Goal: Find specific page/section: Find specific page/section

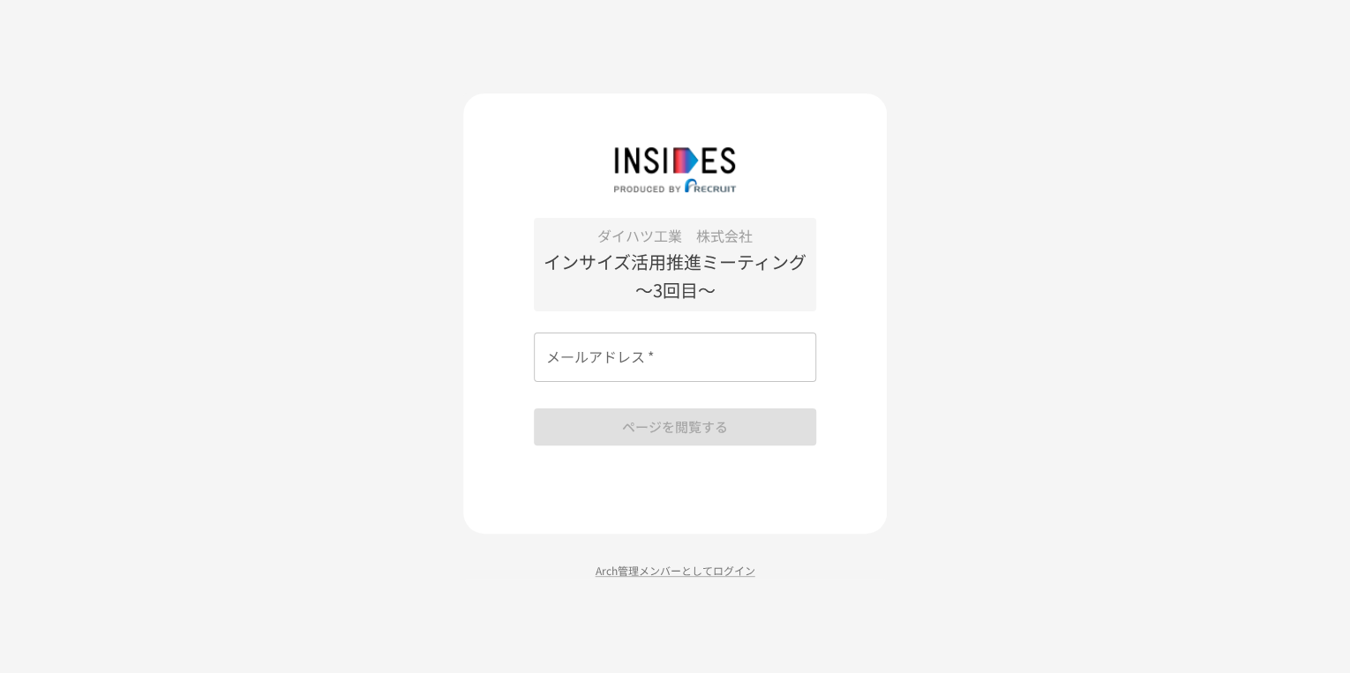
click at [688, 366] on input "メールアドレス   *" at bounding box center [675, 357] width 282 height 49
type input "**********"
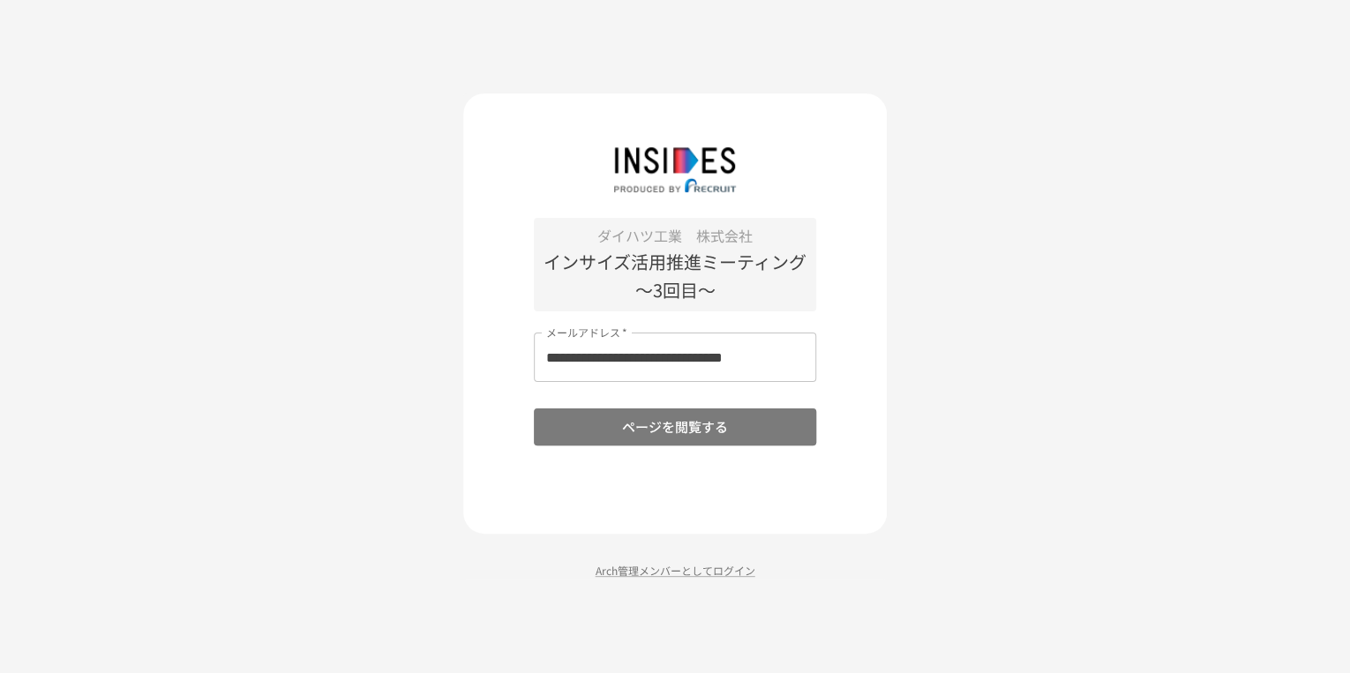
click at [692, 425] on button "ページを閲覧する" at bounding box center [675, 427] width 282 height 37
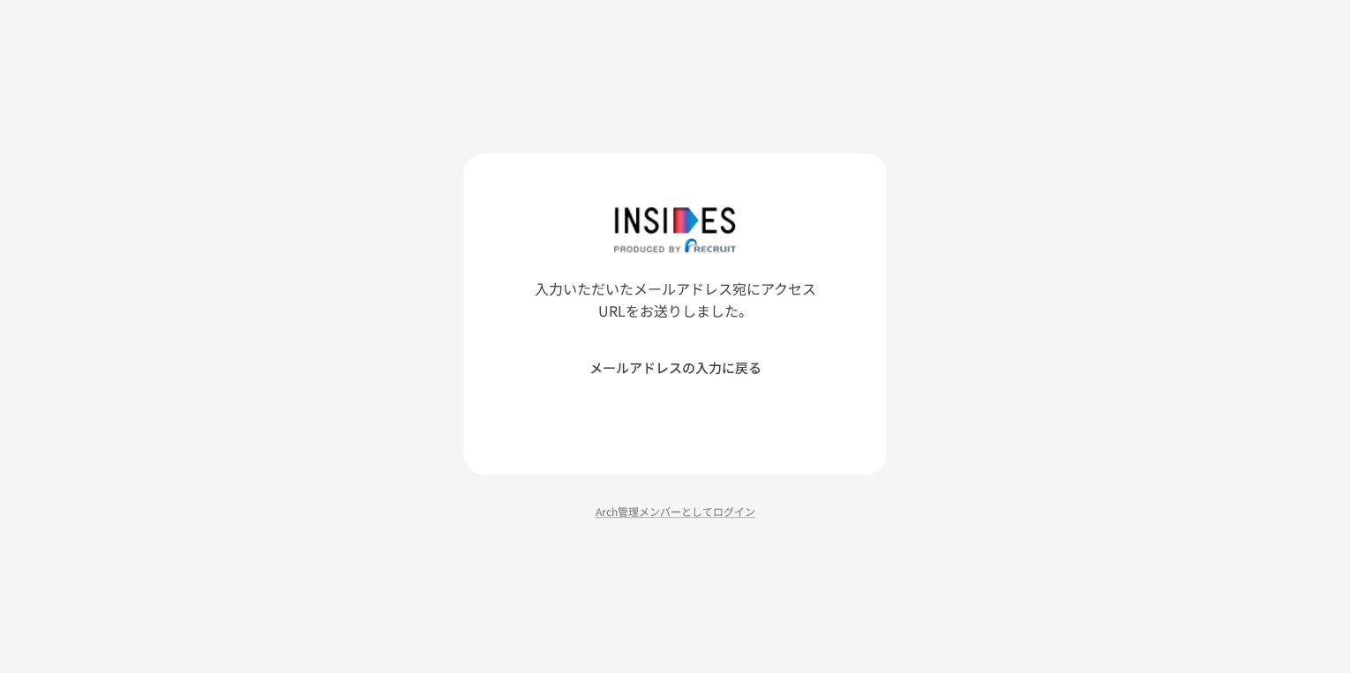
click at [1058, 229] on div "入力いただいたメールアドレス宛にアクセスURLをお送りしました。 メールアドレスの入力に戻る Arch管理メンバーとしてログイン" at bounding box center [675, 336] width 1350 height 673
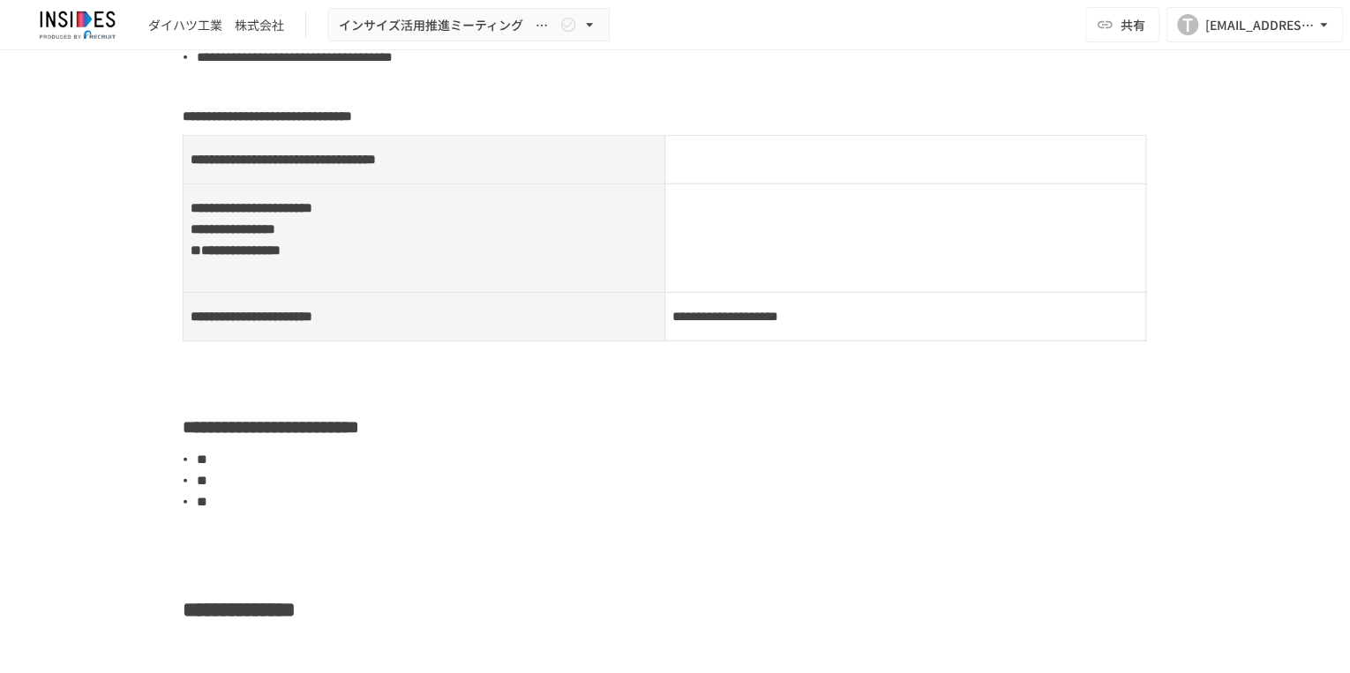
scroll to position [2423, 0]
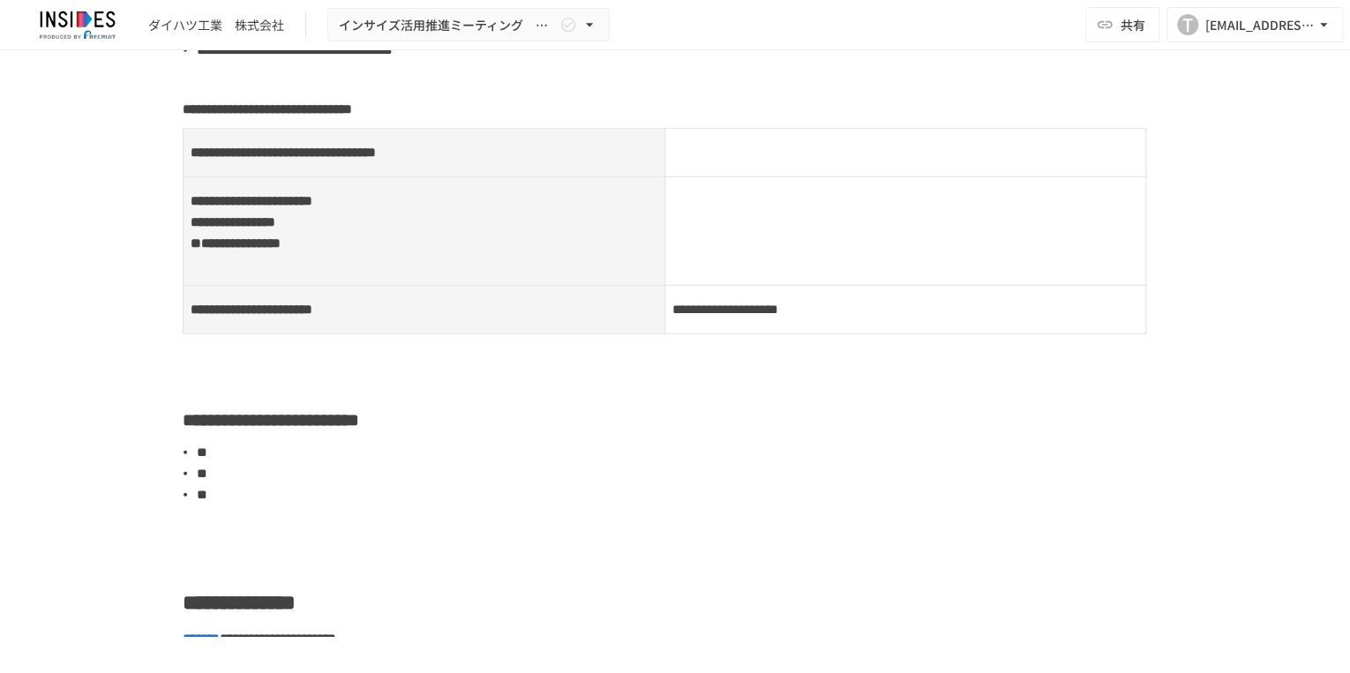
click at [714, 164] on p at bounding box center [905, 152] width 467 height 23
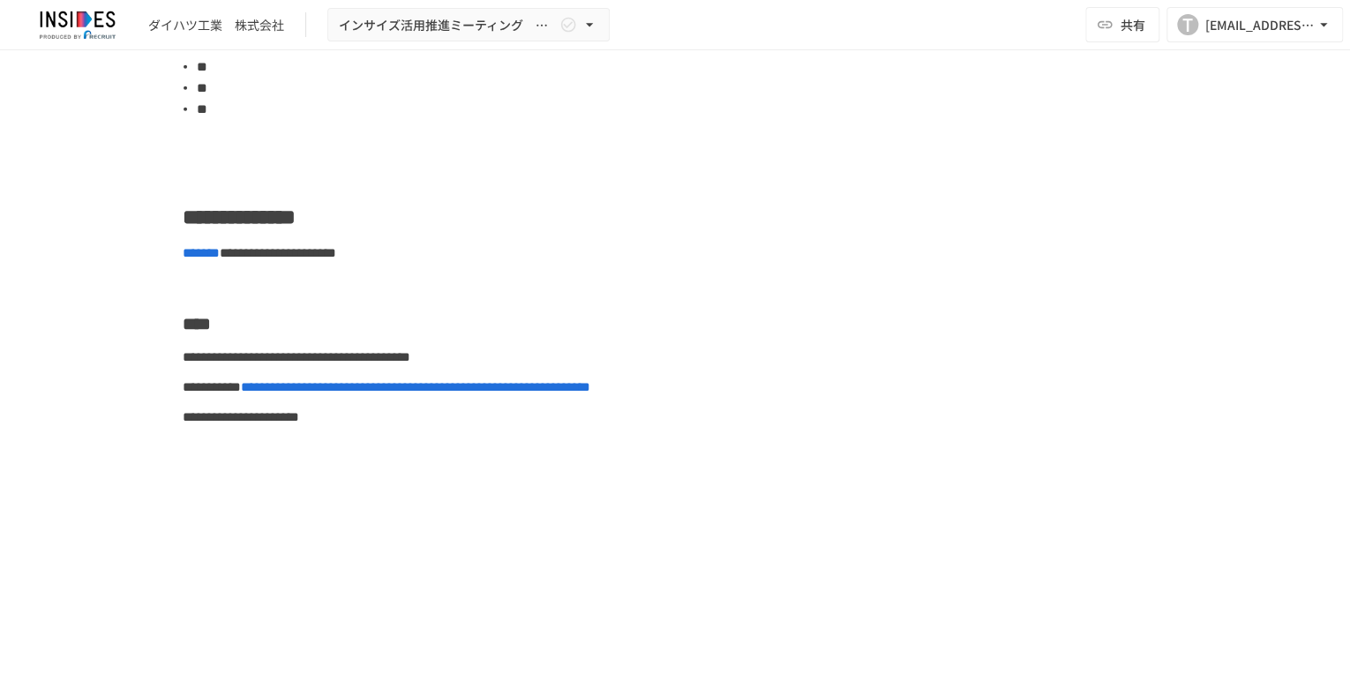
scroll to position [2823, 0]
